Goal: Information Seeking & Learning: Check status

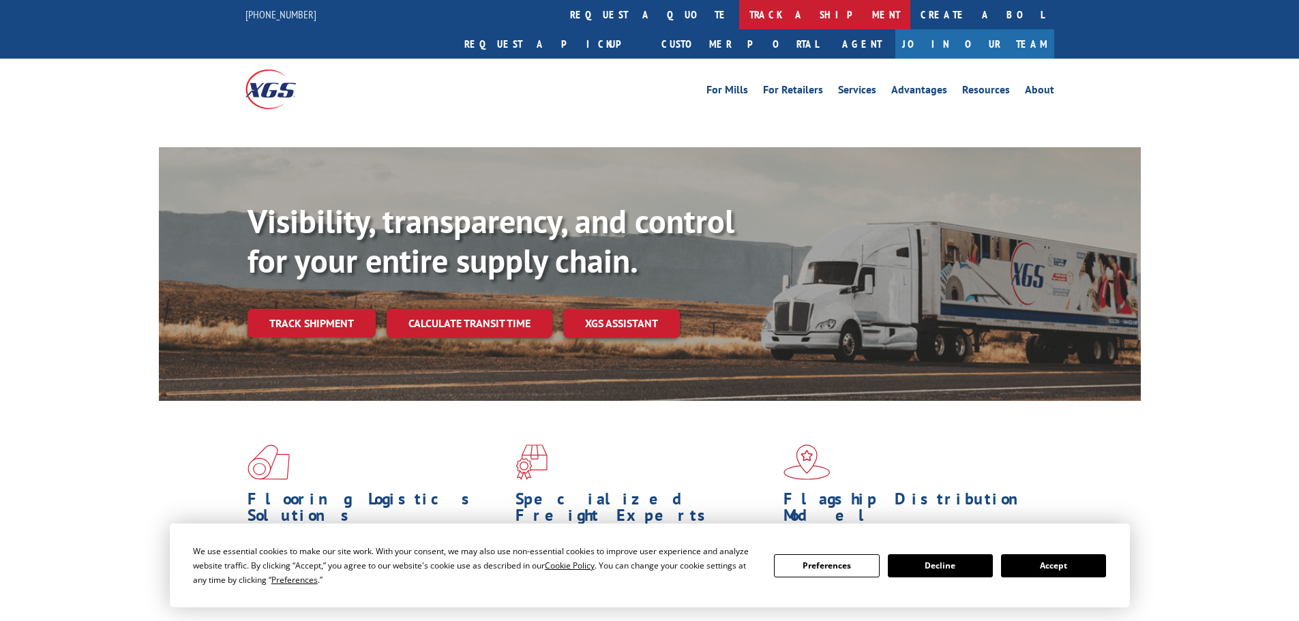
click at [739, 7] on link "track a shipment" at bounding box center [824, 14] width 171 height 29
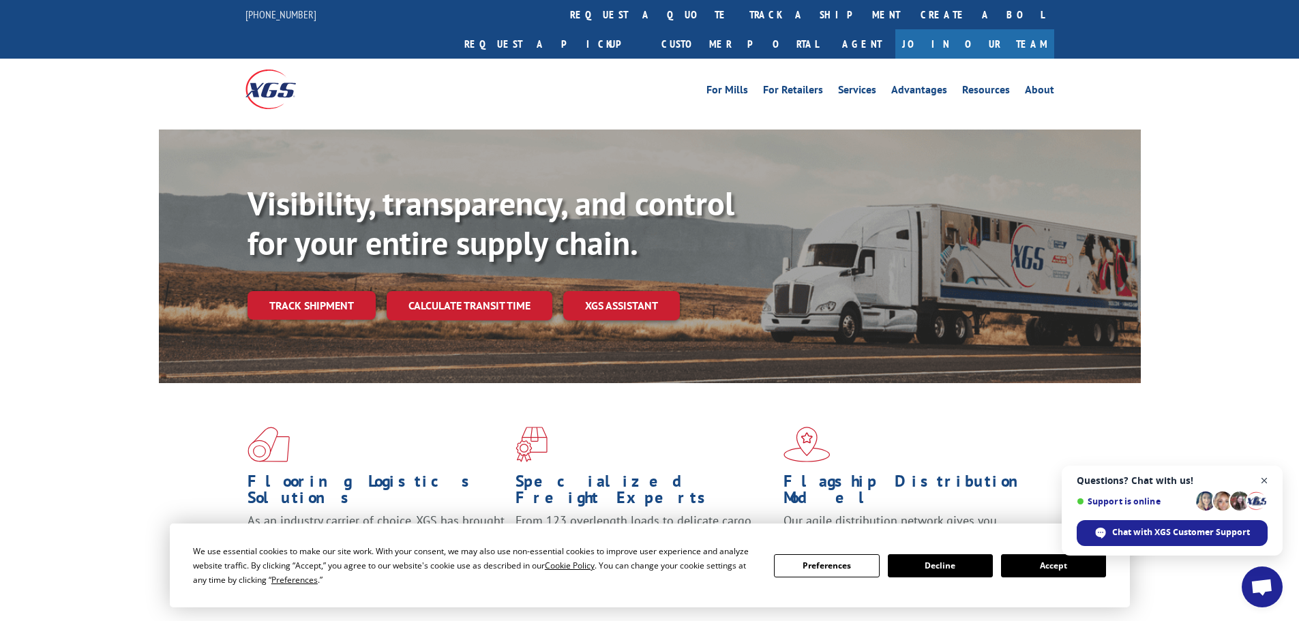
click at [1261, 476] on span "Close chat" at bounding box center [1264, 480] width 17 height 17
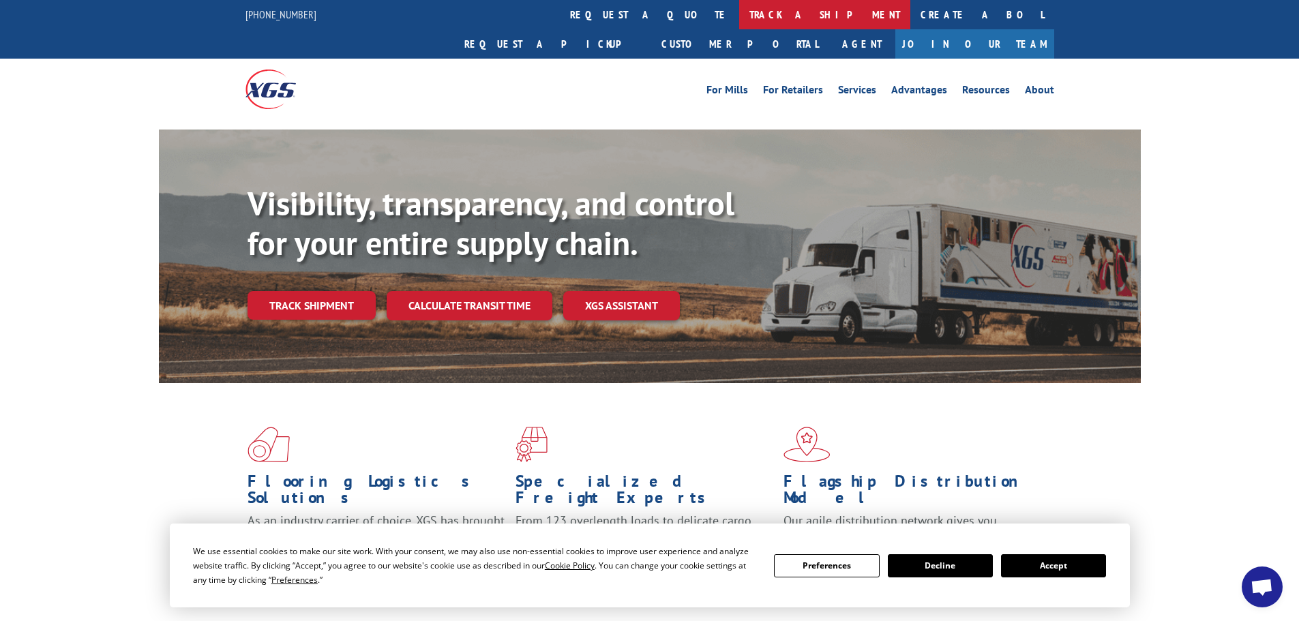
click at [739, 18] on link "track a shipment" at bounding box center [824, 14] width 171 height 29
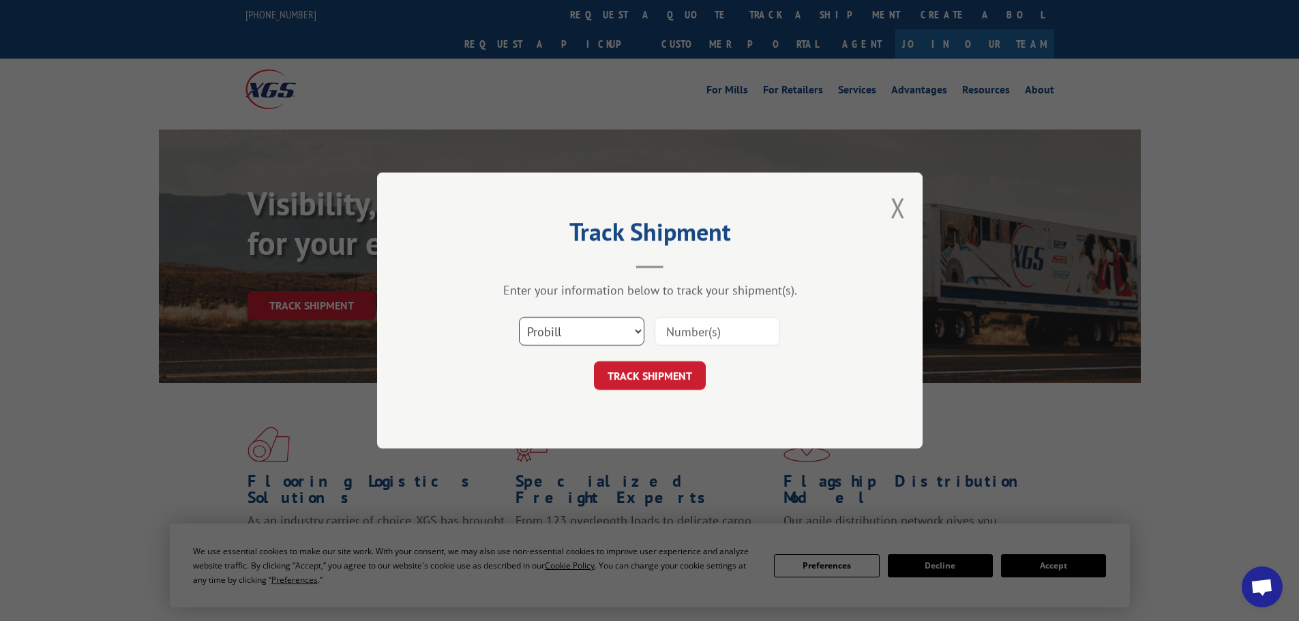
click at [581, 328] on select "Select category... Probill BOL PO" at bounding box center [581, 331] width 125 height 29
select select "bol"
click at [519, 317] on select "Select category... Probill BOL PO" at bounding box center [581, 331] width 125 height 29
click at [676, 336] on input at bounding box center [717, 331] width 125 height 29
paste input "5300957"
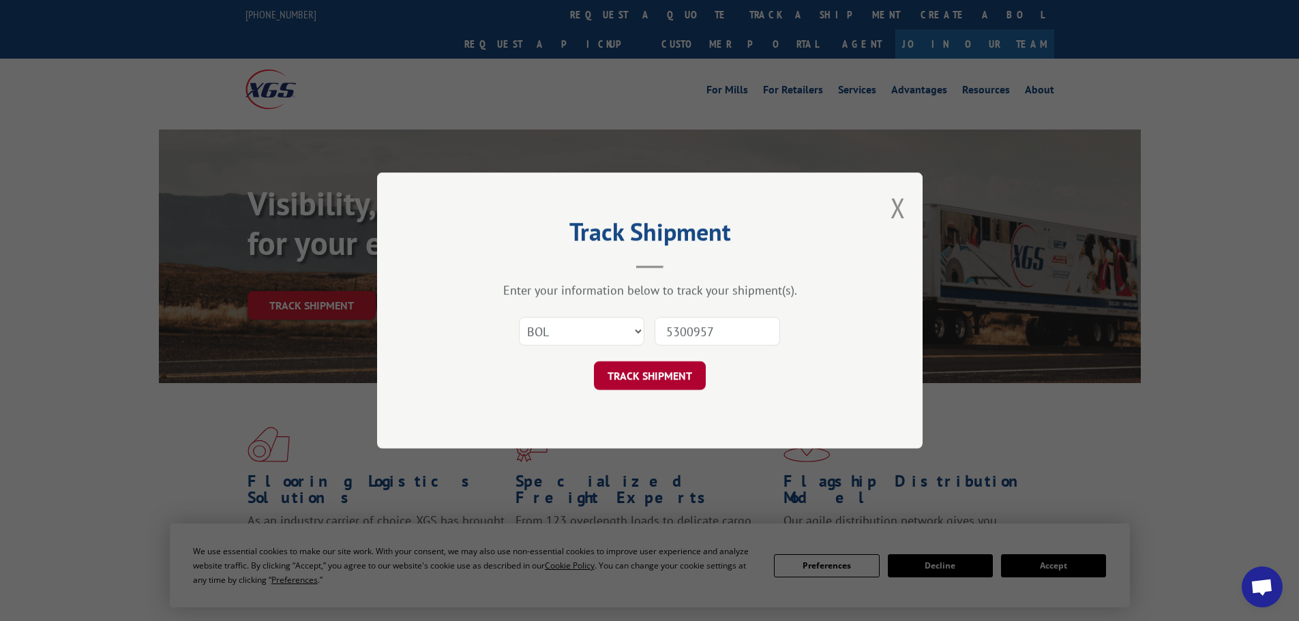
type input "5300957"
click at [626, 370] on button "TRACK SHIPMENT" at bounding box center [650, 375] width 112 height 29
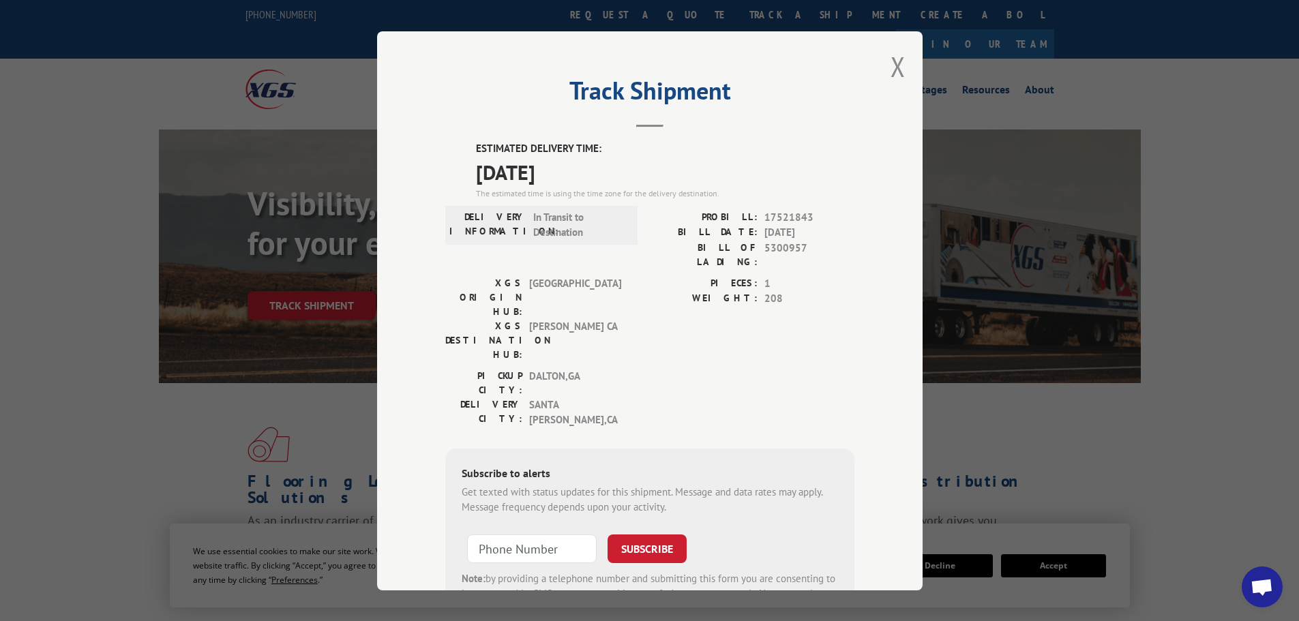
click at [431, 67] on div "Track Shipment ESTIMATED DELIVERY TIME: [DATE] The estimated time is using the …" at bounding box center [649, 310] width 545 height 559
click at [894, 60] on button "Close modal" at bounding box center [897, 66] width 15 height 36
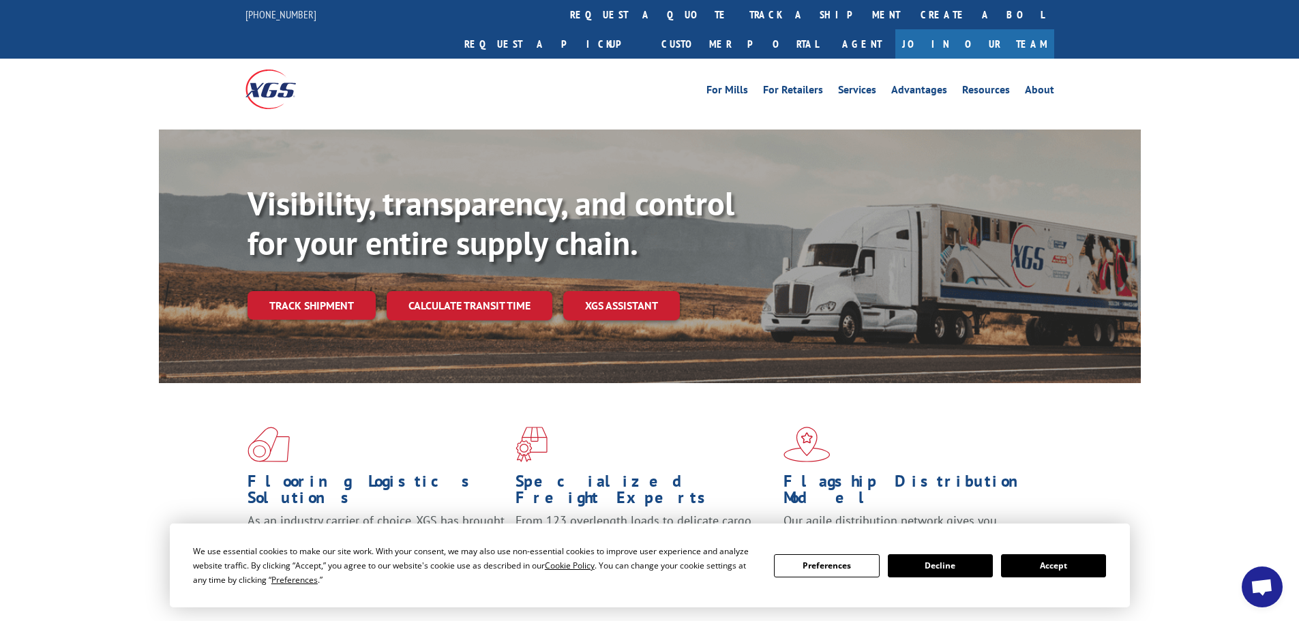
click at [1206, 179] on div "Visibility, transparency, and control for your entire supply chain. Track shipm…" at bounding box center [649, 270] width 1299 height 280
click at [739, 12] on link "track a shipment" at bounding box center [824, 14] width 171 height 29
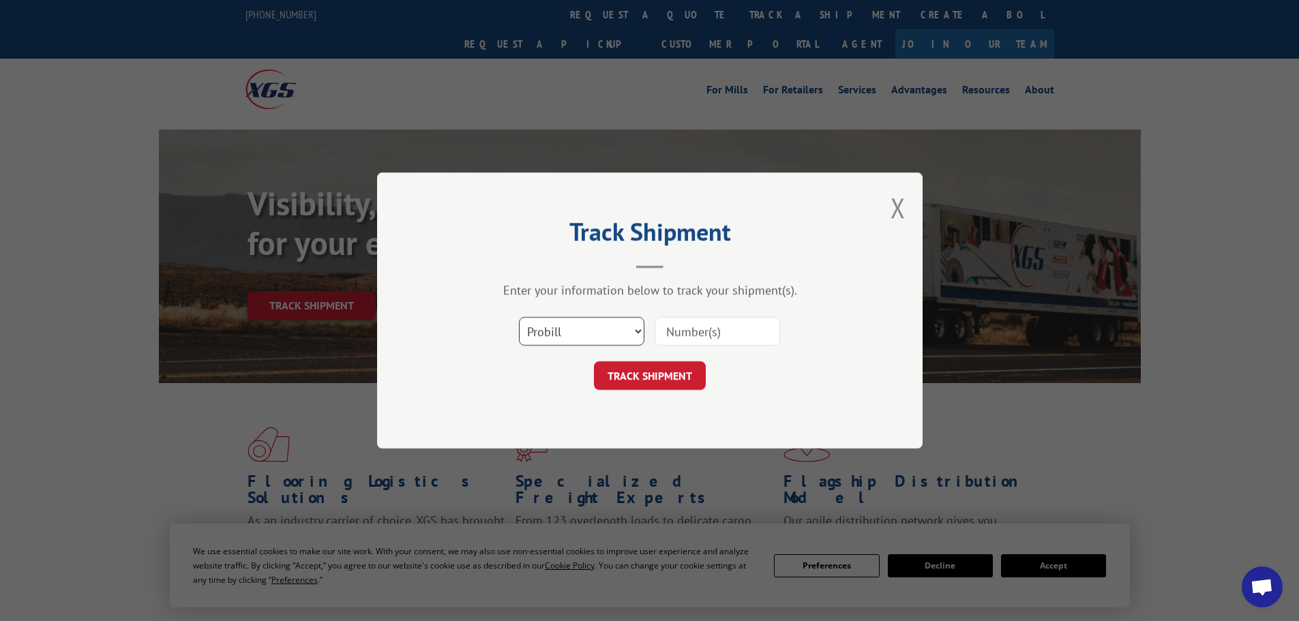
click at [559, 341] on select "Select category... Probill BOL PO" at bounding box center [581, 331] width 125 height 29
select select "bol"
click at [519, 317] on select "Select category... Probill BOL PO" at bounding box center [581, 331] width 125 height 29
click at [676, 331] on input at bounding box center [717, 331] width 125 height 29
paste input "5238574"
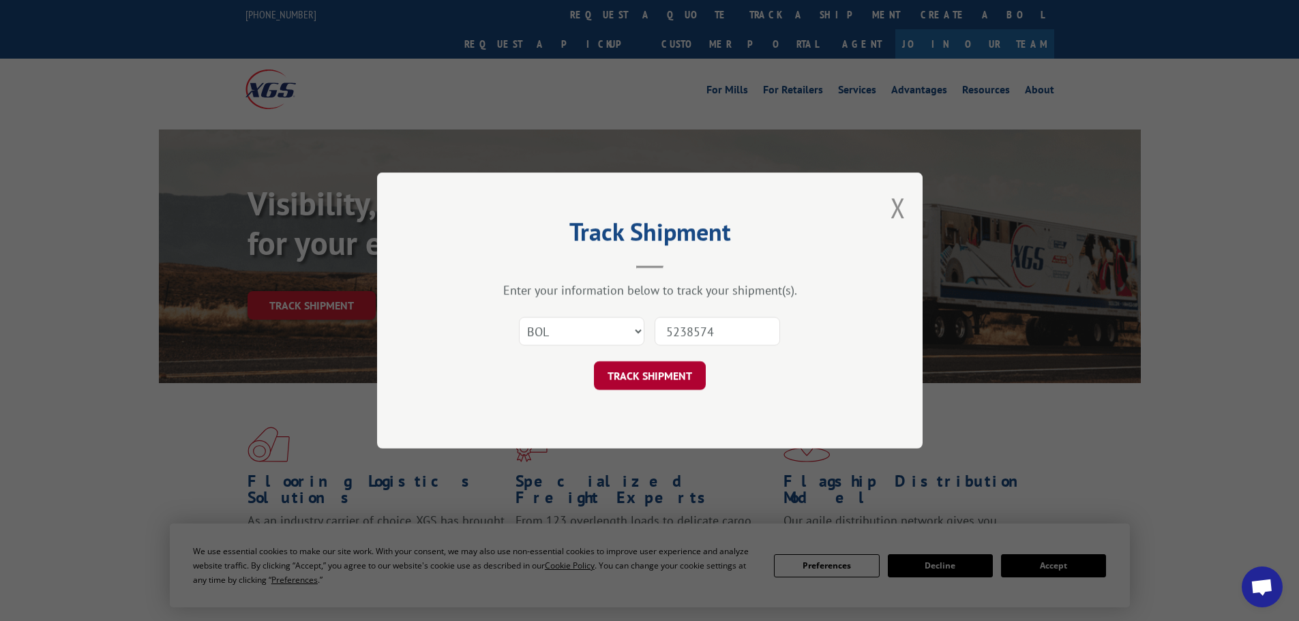
type input "5238574"
click at [635, 382] on button "TRACK SHIPMENT" at bounding box center [650, 375] width 112 height 29
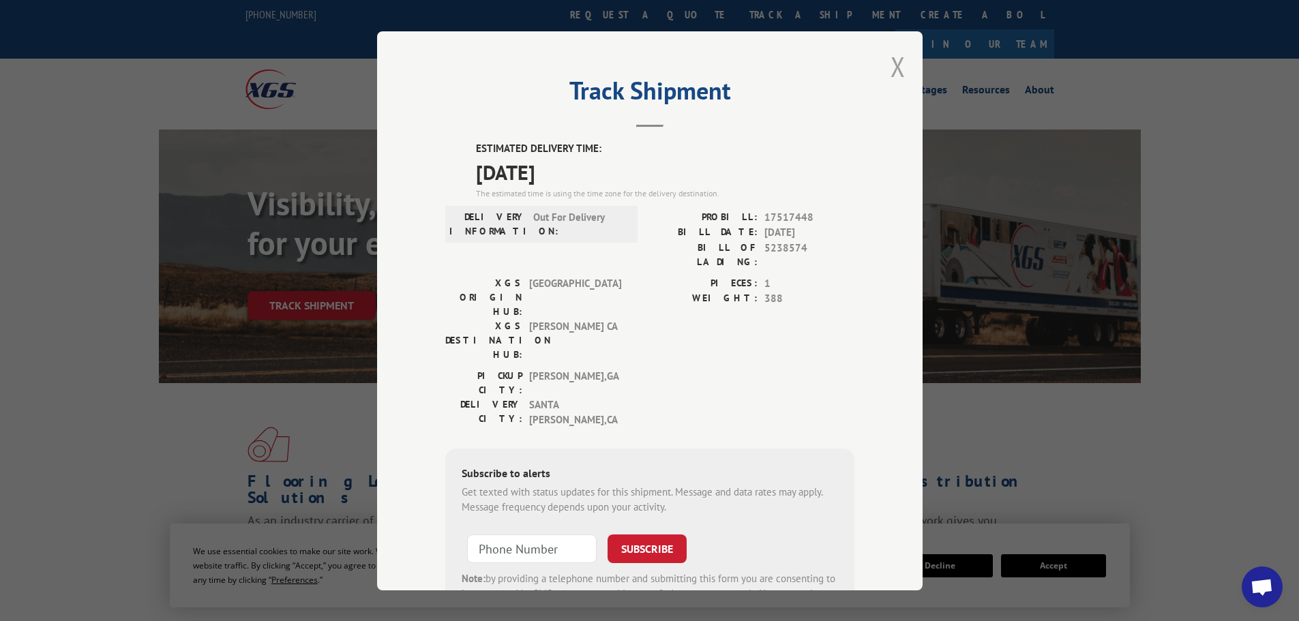
click at [890, 64] on button "Close modal" at bounding box center [897, 66] width 15 height 36
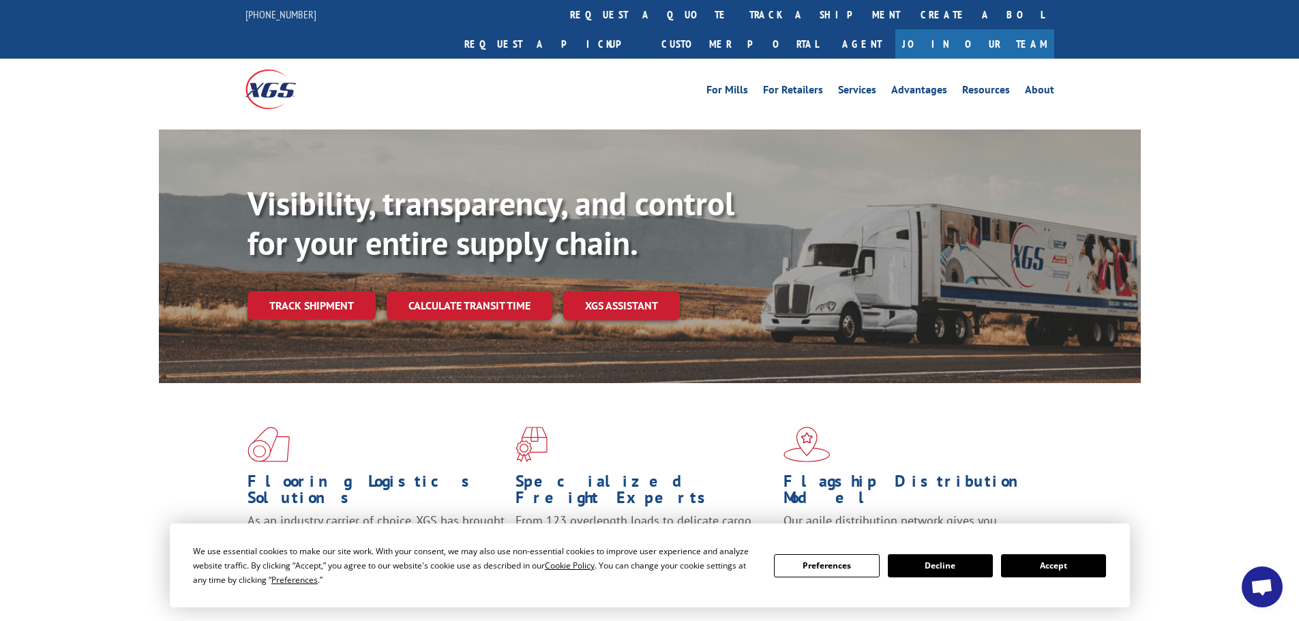
click at [739, 18] on link "track a shipment" at bounding box center [824, 14] width 171 height 29
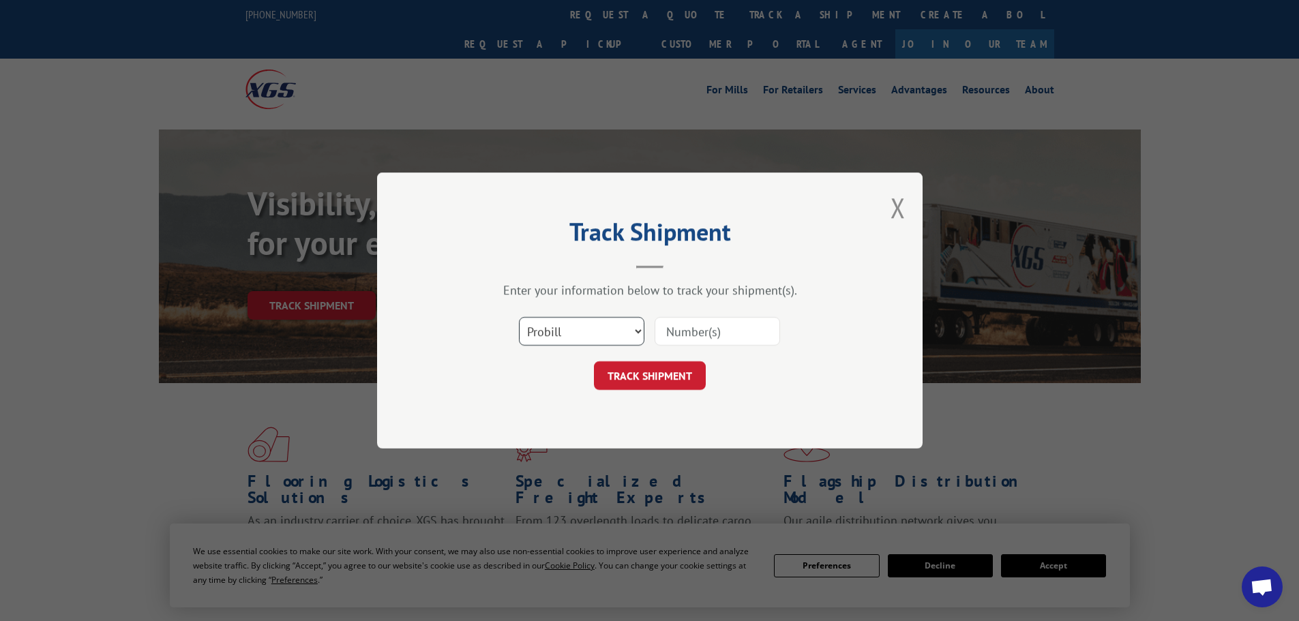
click at [575, 333] on select "Select category... Probill BOL PO" at bounding box center [581, 331] width 125 height 29
select select "bol"
click at [519, 317] on select "Select category... Probill BOL PO" at bounding box center [581, 331] width 125 height 29
click at [704, 331] on input at bounding box center [717, 331] width 125 height 29
paste input "6970014"
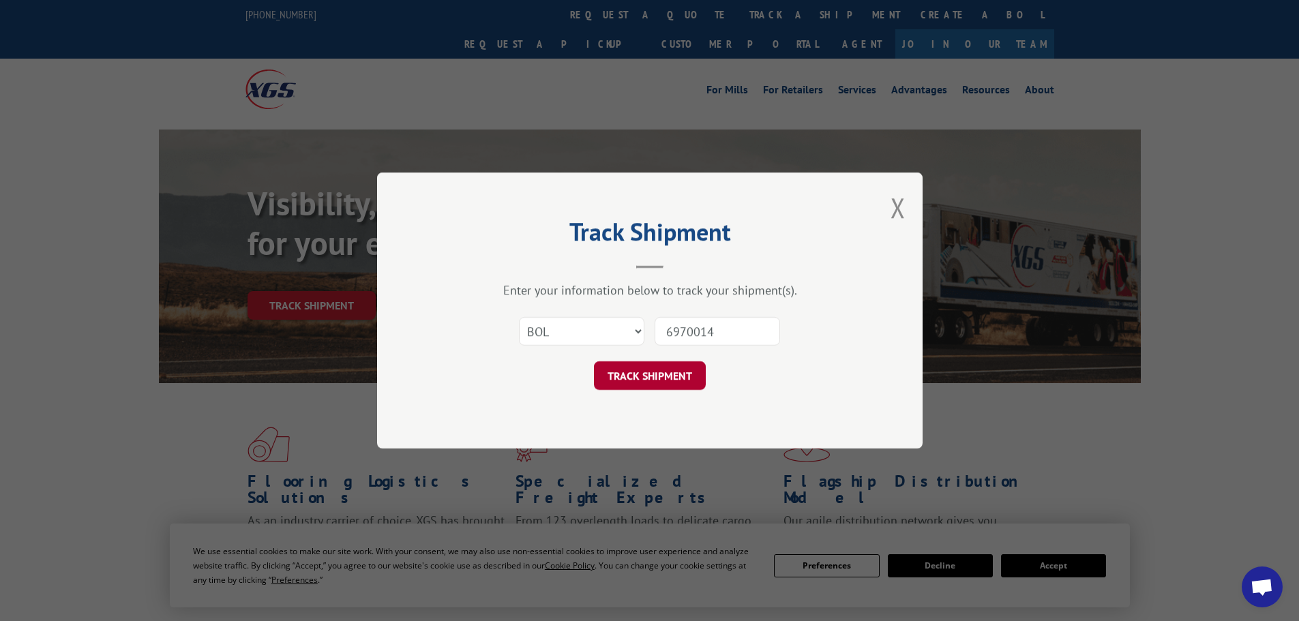
type input "6970014"
click at [624, 370] on button "TRACK SHIPMENT" at bounding box center [650, 375] width 112 height 29
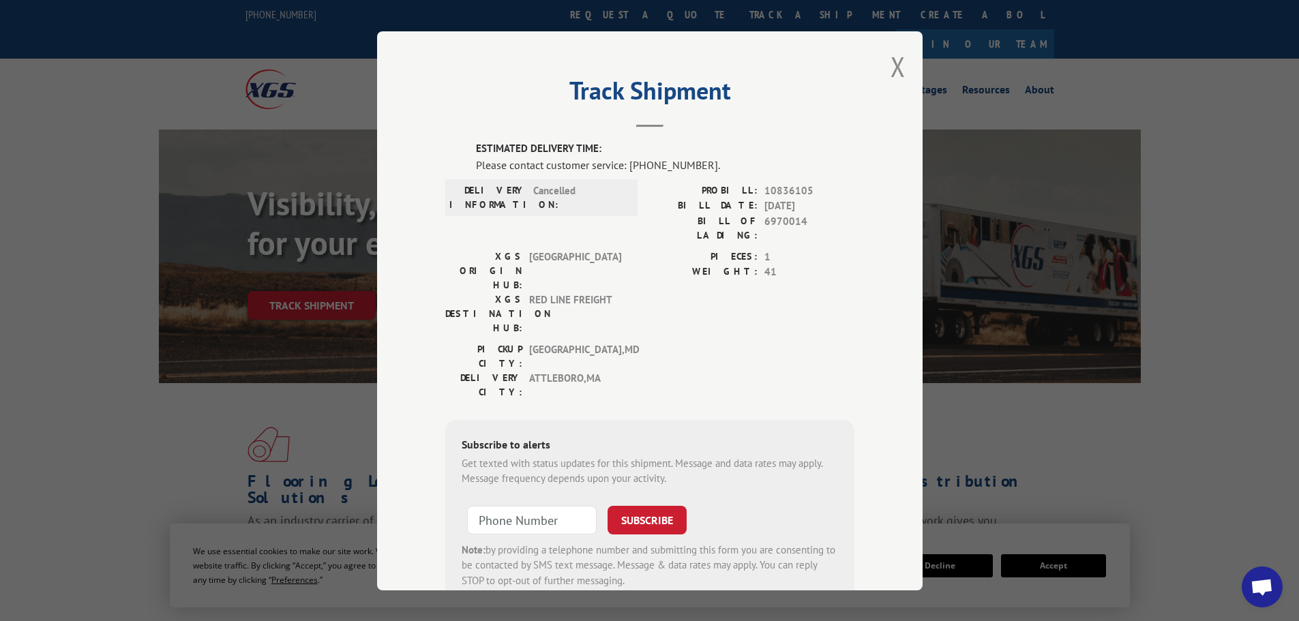
click at [804, 87] on h2 "Track Shipment" at bounding box center [649, 94] width 409 height 26
click at [880, 188] on div "Track Shipment ESTIMATED DELIVERY TIME: Please contact customer service: [PHONE…" at bounding box center [649, 310] width 545 height 559
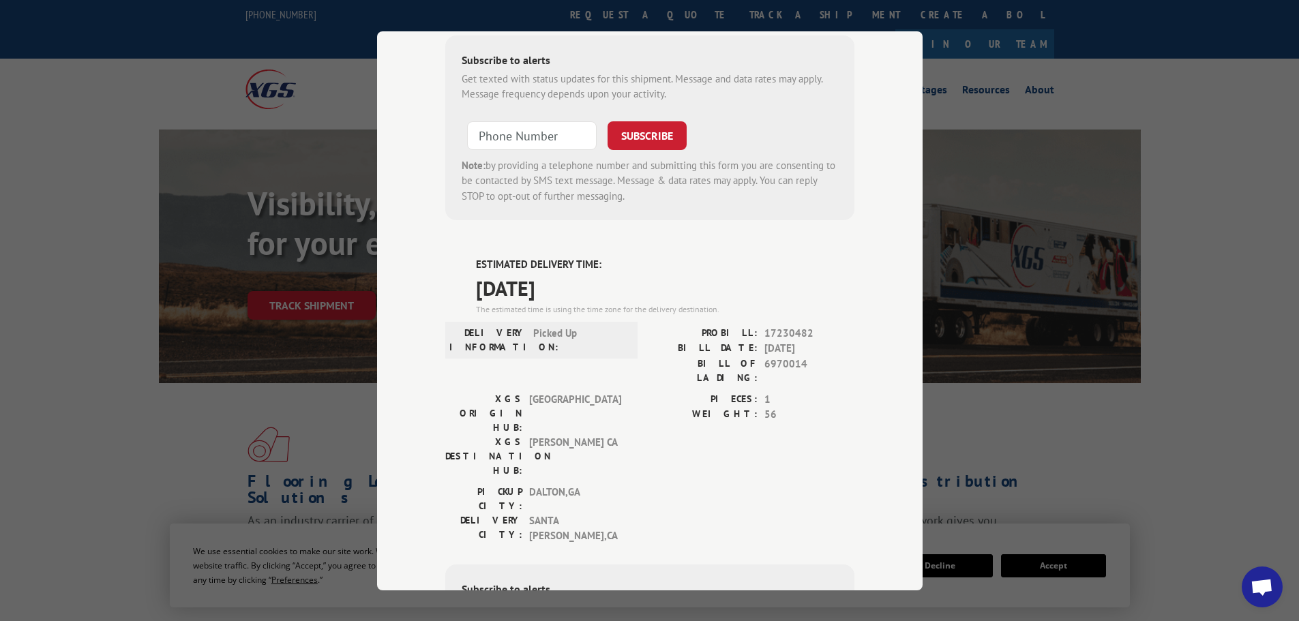
scroll to position [409, 0]
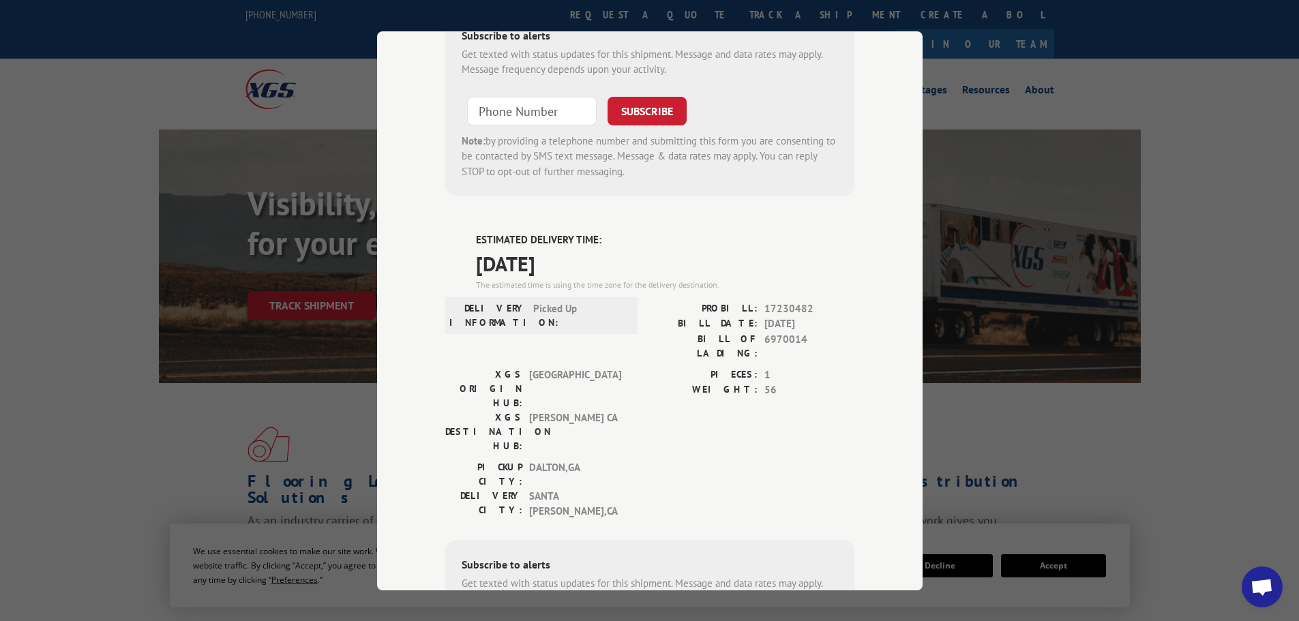
click at [866, 152] on div "Track Shipment ESTIMATED DELIVERY TIME: Please contact customer service: [PHONE…" at bounding box center [649, 310] width 545 height 559
click at [412, 66] on div "Track Shipment ESTIMATED DELIVERY TIME: Please contact customer service: [PHONE…" at bounding box center [649, 310] width 545 height 559
click at [894, 92] on div "Track Shipment ESTIMATED DELIVERY TIME: Please contact customer service: [PHONE…" at bounding box center [649, 310] width 545 height 559
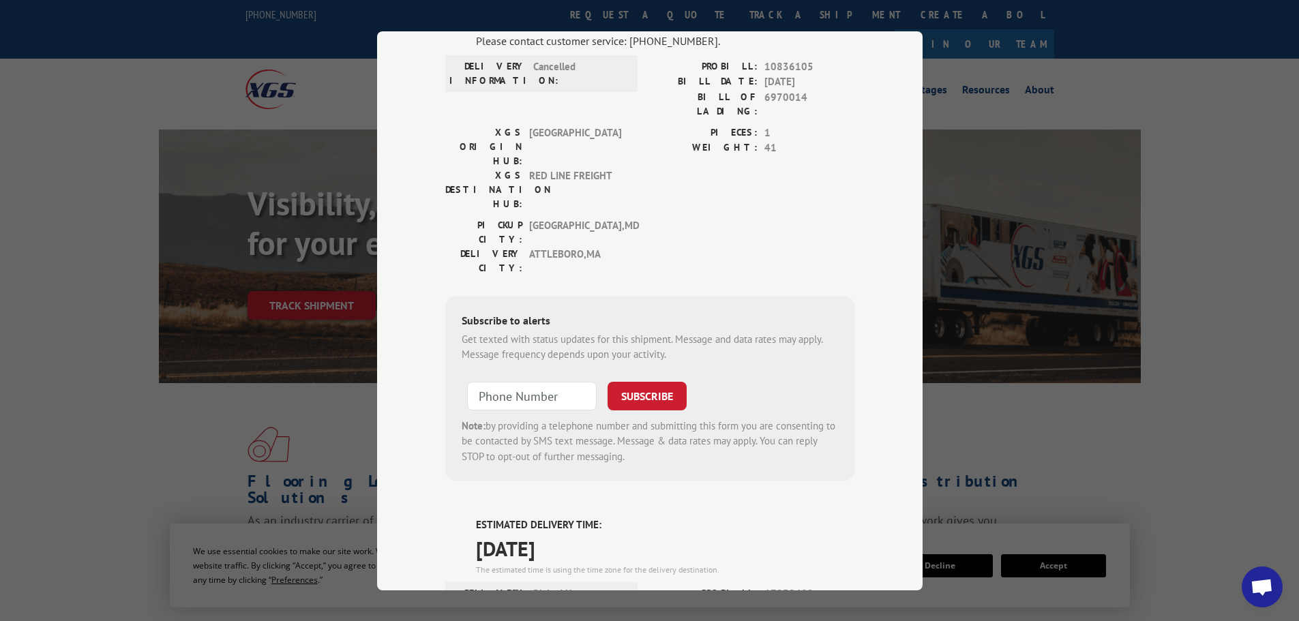
scroll to position [0, 0]
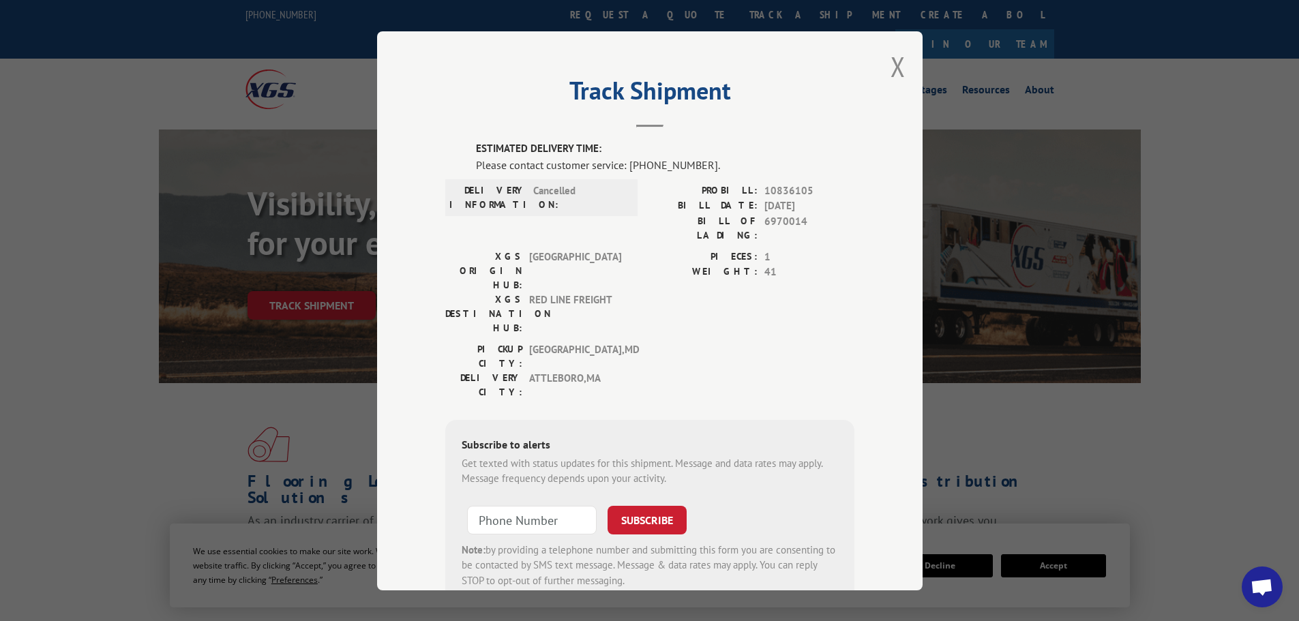
click at [1250, 104] on div "Track Shipment ESTIMATED DELIVERY TIME: Please contact customer service: [PHONE…" at bounding box center [649, 310] width 1299 height 621
